Goal: Task Accomplishment & Management: Manage account settings

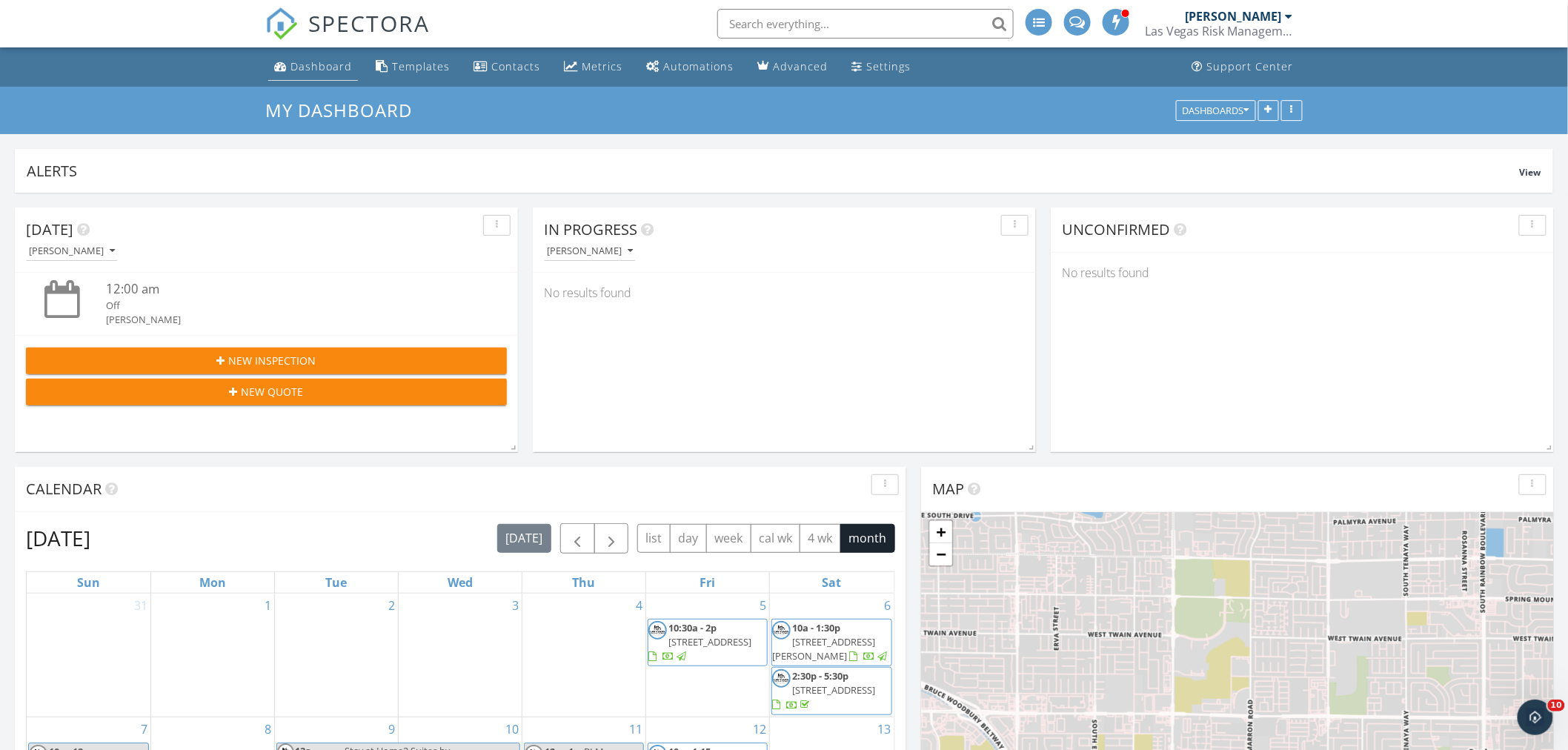
click at [323, 60] on div "Dashboard" at bounding box center [321, 66] width 62 height 14
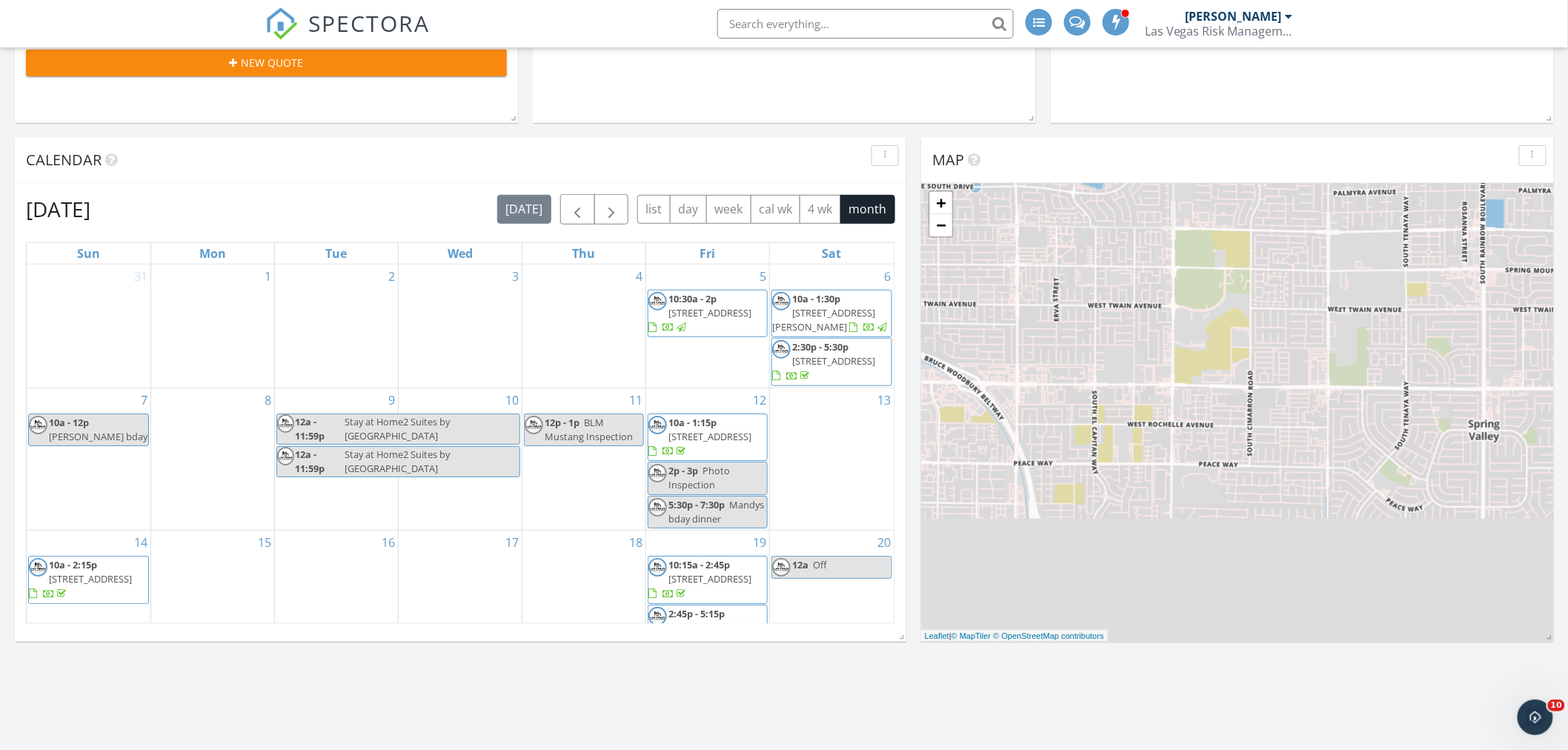
scroll to position [329, 0]
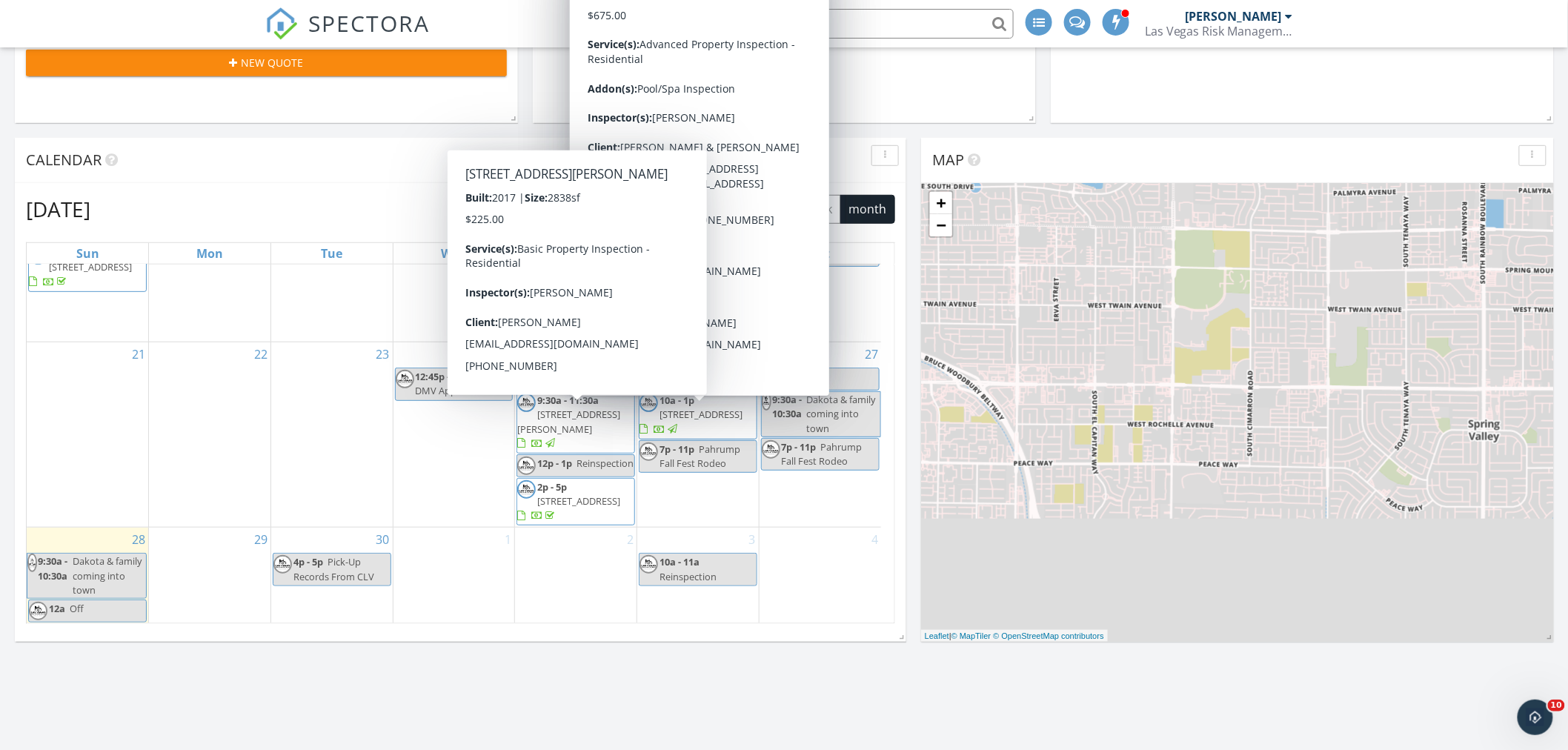
click at [694, 421] on span "[STREET_ADDRESS]" at bounding box center [701, 415] width 83 height 14
